Goal: Obtain resource: Obtain resource

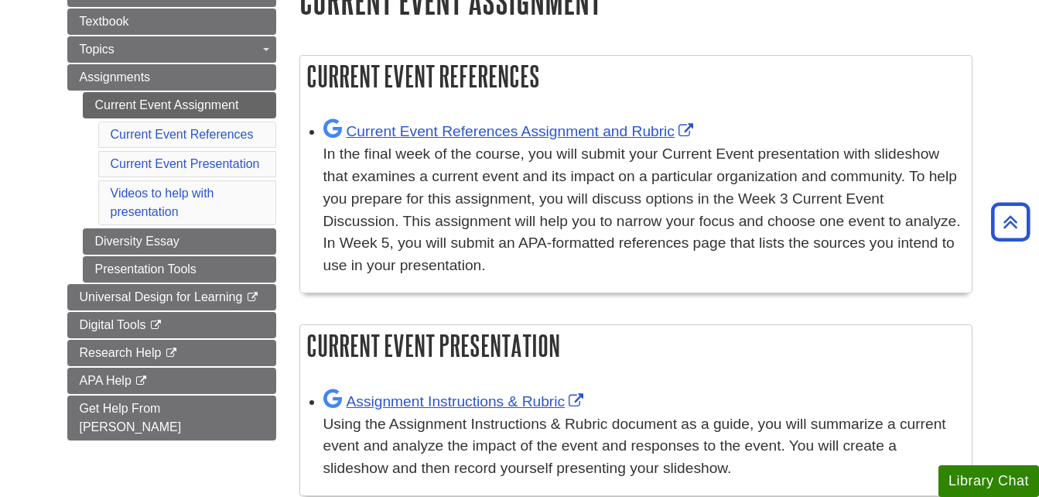
scroll to position [205, 0]
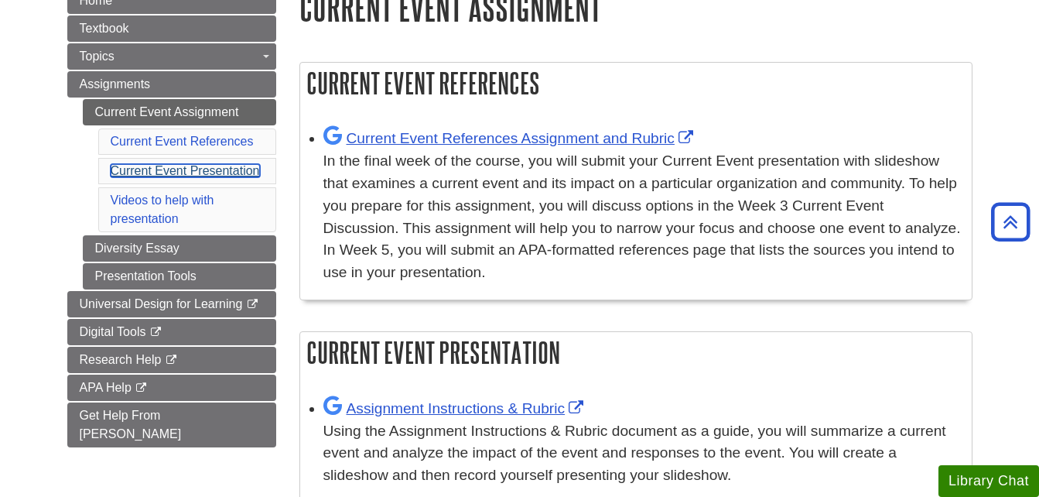
click at [217, 169] on link "Current Event Presentation" at bounding box center [185, 170] width 149 height 13
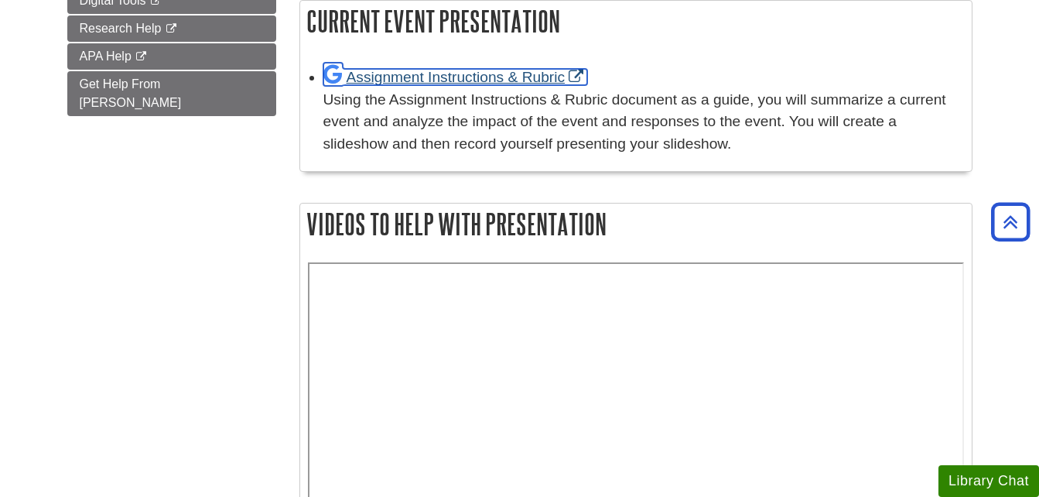
click at [432, 84] on link "Assignment Instructions & Rubric" at bounding box center [455, 77] width 265 height 16
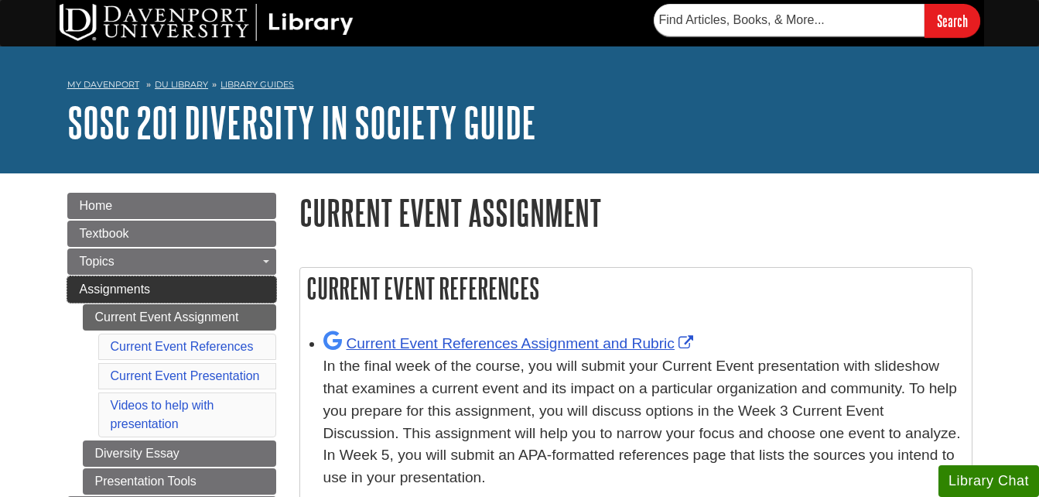
click at [241, 289] on link "Assignments" at bounding box center [171, 289] width 209 height 26
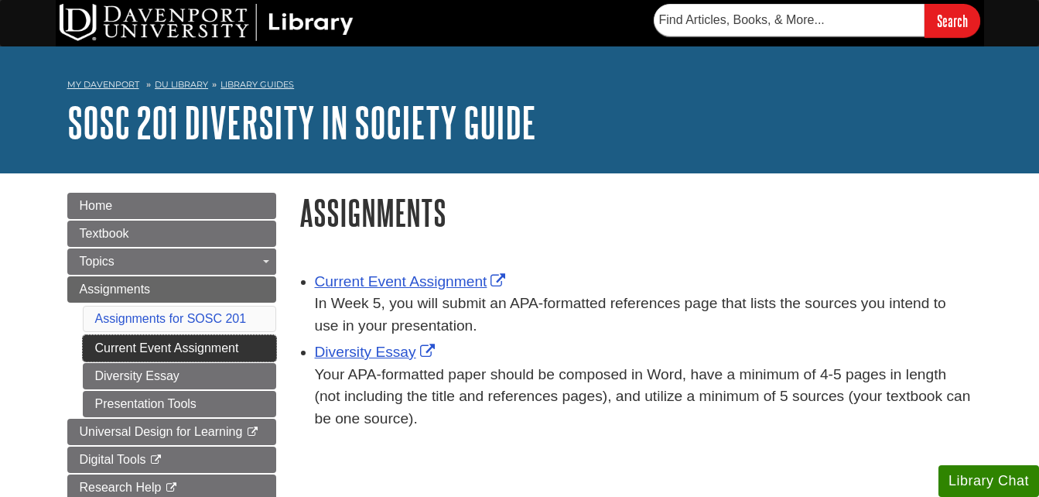
click at [220, 350] on link "Current Event Assignment" at bounding box center [179, 348] width 193 height 26
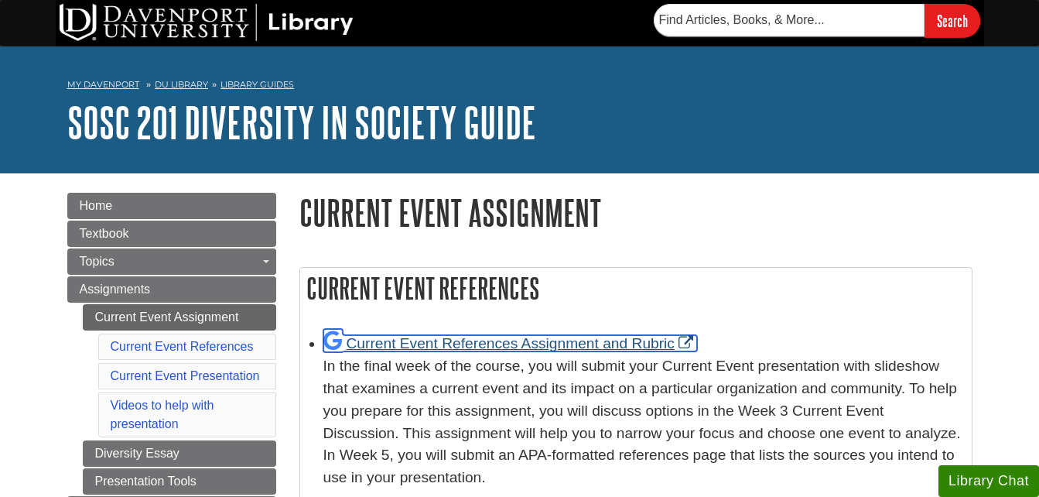
click at [597, 345] on link "Current Event References Assignment and Rubric" at bounding box center [510, 343] width 374 height 16
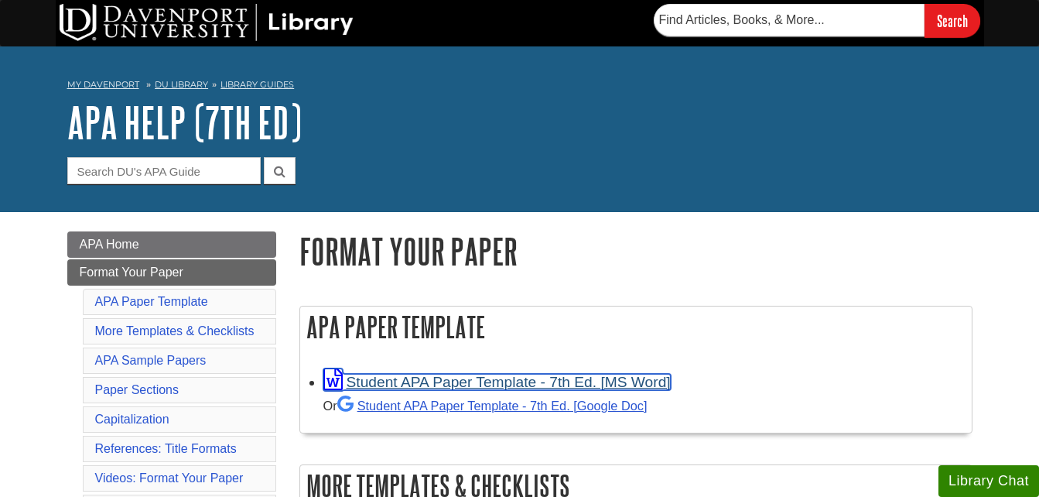
click at [436, 381] on link "Student APA Paper Template - 7th Ed. [MS Word]" at bounding box center [496, 382] width 347 height 16
